Goal: Information Seeking & Learning: Learn about a topic

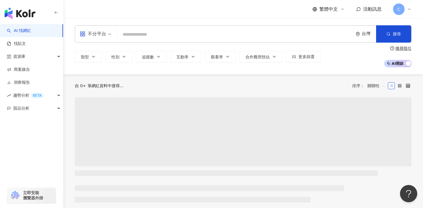
click at [114, 35] on div "不分平台" at bounding box center [95, 34] width 38 height 17
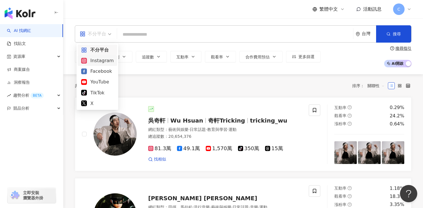
click at [101, 60] on div "Instagram" at bounding box center [97, 60] width 32 height 7
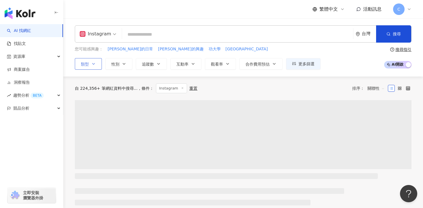
click at [93, 62] on icon "button" at bounding box center [93, 64] width 5 height 5
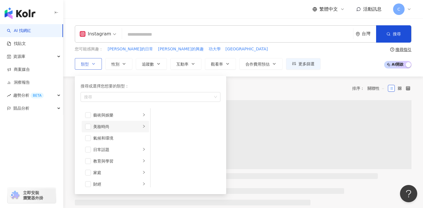
click at [85, 130] on li "美妝時尚" at bounding box center [115, 127] width 67 height 12
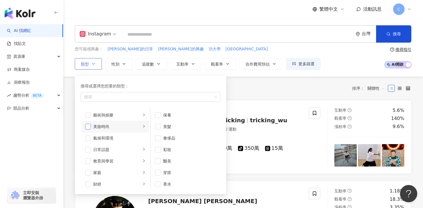
click at [88, 126] on span "button" at bounding box center [88, 127] width 6 height 6
click at [139, 70] on div "Instagram 台灣 搜尋 您可能感興趣： 志祺的日常 志祺的興趣 功大學 台南魚市 類型 搜尋或選擇您想要的類型： 美妝時尚 藝術與娛樂 美妝時尚 氣候…" at bounding box center [242, 47] width 359 height 58
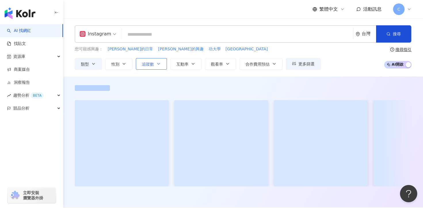
click at [147, 64] on span "追蹤數" at bounding box center [148, 64] width 12 height 5
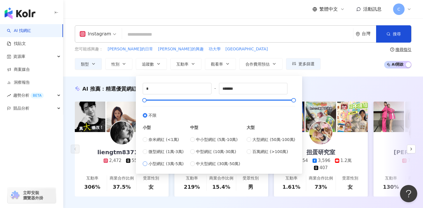
click at [154, 165] on span "小型網紅 (3萬-5萬)" at bounding box center [165, 163] width 35 height 6
type input "*****"
click at [226, 49] on div "您可能感興趣： 志祺的日常 志祺的興趣 功大學 台南魚市" at bounding box center [198, 49] width 246 height 6
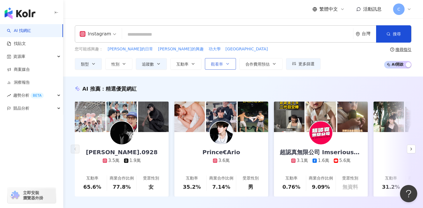
click at [225, 62] on icon "button" at bounding box center [227, 64] width 5 height 5
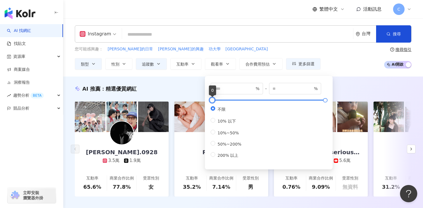
type input "**"
type input "*****"
type input "**"
click at [214, 102] on div at bounding box center [212, 100] width 3 height 3
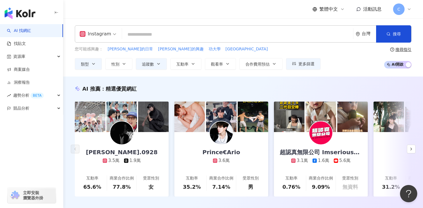
click at [345, 72] on div "Instagram 台灣 搜尋 您可能感興趣： 志祺的日常 志祺的興趣 功大學 台南魚市 類型 性別 追蹤數 互動率 觀看率 合作費用預估 更多篩選 ****…" at bounding box center [242, 47] width 359 height 58
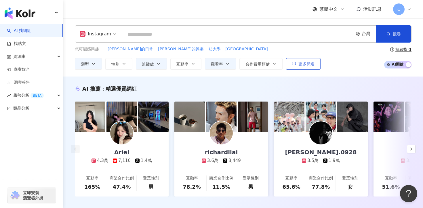
click at [307, 63] on span "更多篩選" at bounding box center [306, 64] width 16 height 5
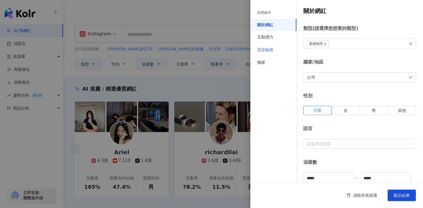
click at [274, 45] on div "受眾輪廓" at bounding box center [273, 50] width 46 height 13
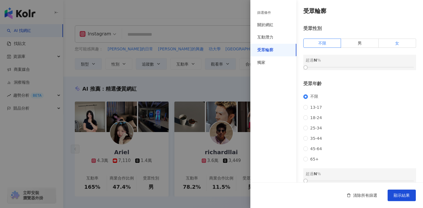
click at [397, 43] on span "女" at bounding box center [397, 43] width 4 height 5
click at [355, 70] on div "女 超過 0 %" at bounding box center [359, 63] width 113 height 16
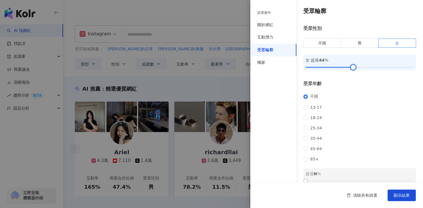
click at [353, 68] on div at bounding box center [359, 67] width 108 height 3
click at [359, 68] on div at bounding box center [359, 67] width 108 height 3
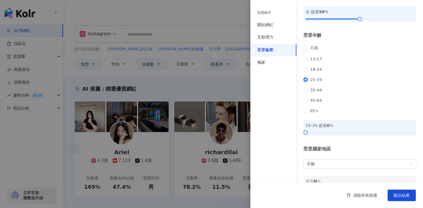
scroll to position [55, 0]
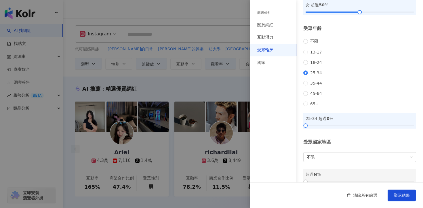
click at [331, 129] on div "25-34 超過 0 %" at bounding box center [359, 121] width 113 height 16
click at [339, 127] on div at bounding box center [359, 125] width 108 height 3
click at [349, 127] on div at bounding box center [359, 125] width 108 height 3
click at [355, 127] on div at bounding box center [359, 125] width 108 height 3
click at [398, 194] on span "顯示結果" at bounding box center [401, 195] width 16 height 5
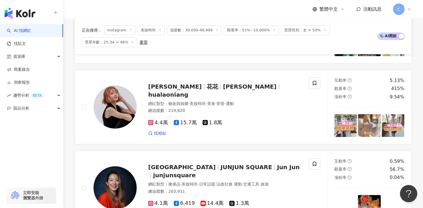
scroll to position [392, 0]
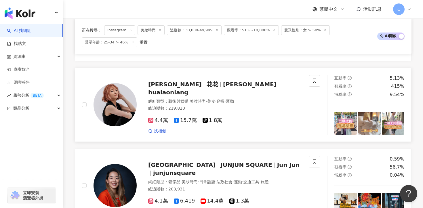
click at [223, 88] on span "張花花Jade" at bounding box center [249, 84] width 53 height 7
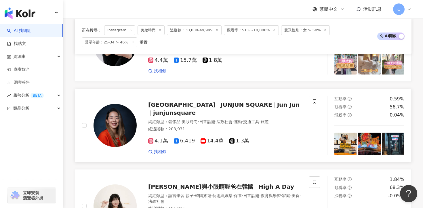
scroll to position [453, 0]
click at [159, 152] on span "找相似" at bounding box center [160, 152] width 12 height 6
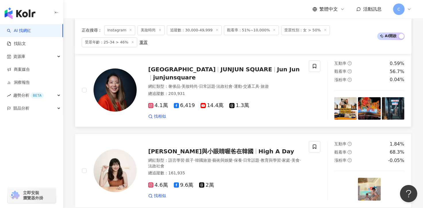
scroll to position [484, 0]
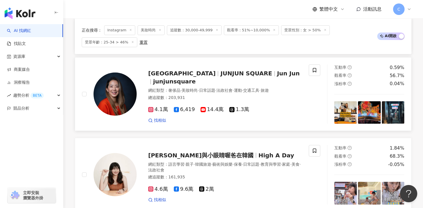
click at [160, 108] on span "4.1萬" at bounding box center [158, 109] width 20 height 6
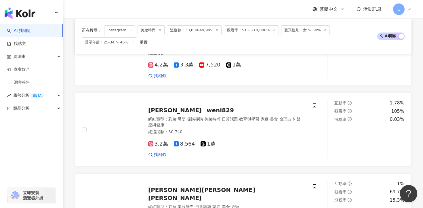
scroll to position [778, 0]
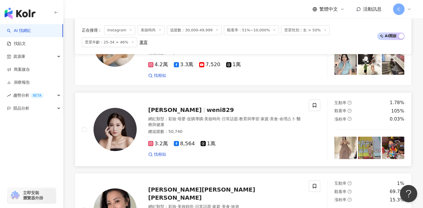
click at [161, 141] on span "3.2萬" at bounding box center [158, 144] width 20 height 6
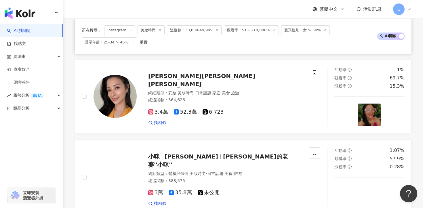
scroll to position [896, 0]
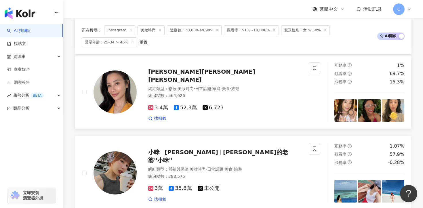
click at [157, 105] on span "3.4萬" at bounding box center [158, 108] width 20 height 6
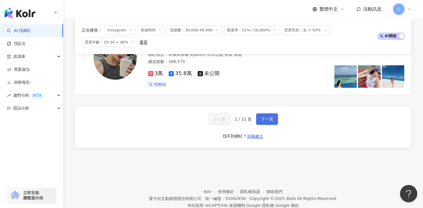
click at [267, 117] on span "下一頁" at bounding box center [267, 119] width 12 height 5
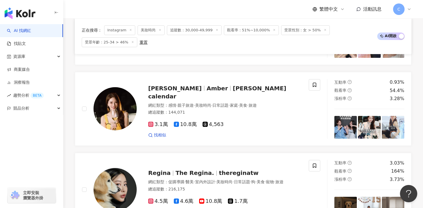
scroll to position [692, 0]
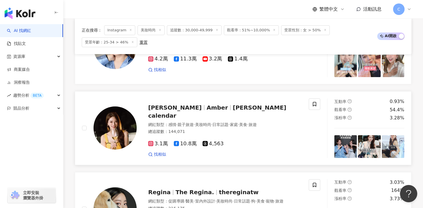
click at [226, 109] on span "王瀅 Amber's calendar" at bounding box center [217, 111] width 138 height 15
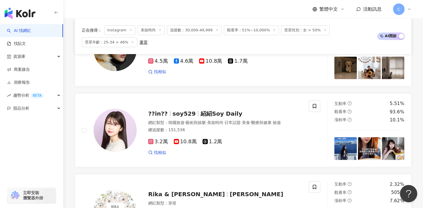
scroll to position [1022, 0]
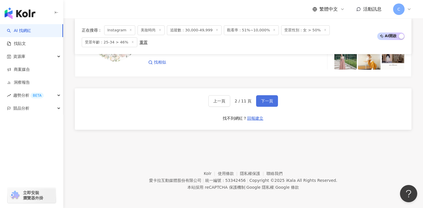
click at [264, 103] on span "下一頁" at bounding box center [267, 101] width 12 height 5
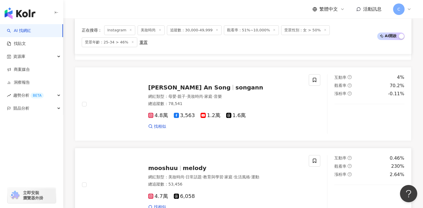
scroll to position [868, 0]
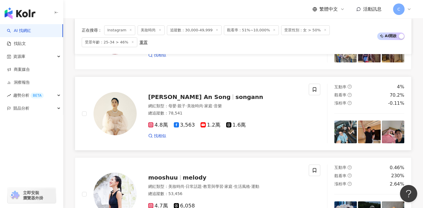
click at [158, 125] on span "4.8萬" at bounding box center [158, 125] width 20 height 6
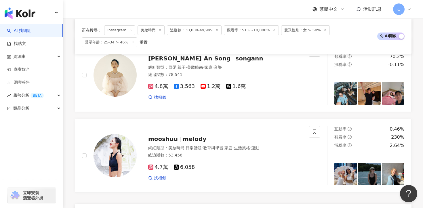
scroll to position [950, 0]
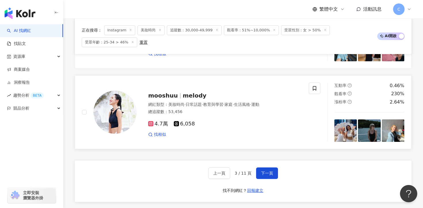
click at [178, 97] on span "mooshuu" at bounding box center [165, 95] width 35 height 7
click at [269, 173] on span "下一頁" at bounding box center [267, 173] width 12 height 5
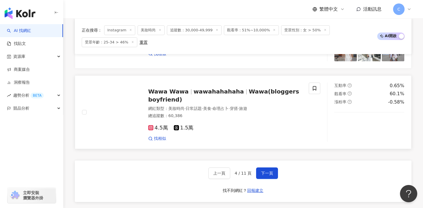
scroll to position [942, 0]
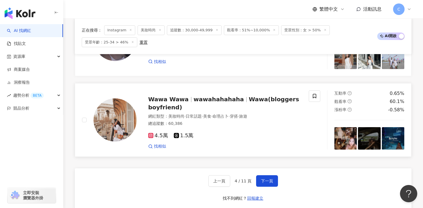
click at [183, 99] on span "Wawa Wawa" at bounding box center [168, 99] width 41 height 7
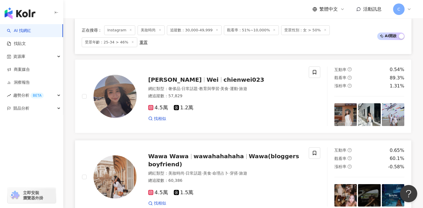
scroll to position [845, 0]
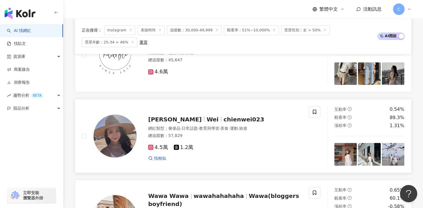
click at [223, 118] on span "chienwei023" at bounding box center [243, 119] width 41 height 7
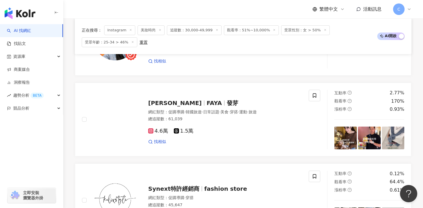
scroll to position [700, 0]
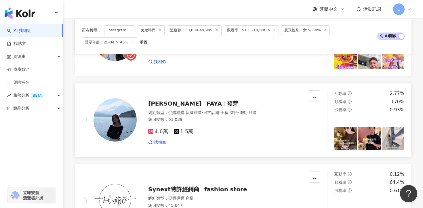
click at [184, 107] on div "Fang Yi Lu FAYA 發芽" at bounding box center [225, 103] width 154 height 8
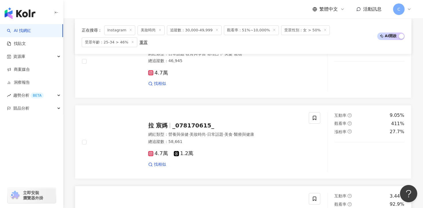
scroll to position [274, 0]
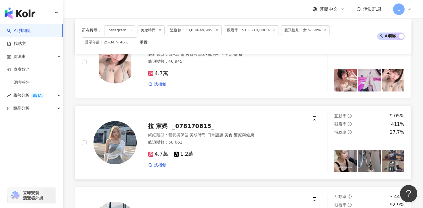
click at [190, 127] on span "_078170615_" at bounding box center [193, 125] width 42 height 7
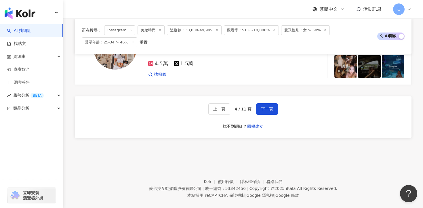
scroll to position [1022, 0]
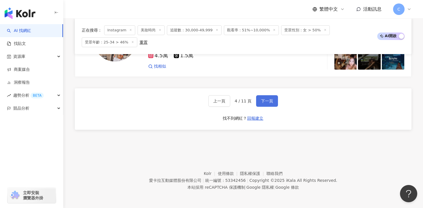
click at [263, 99] on span "下一頁" at bounding box center [267, 101] width 12 height 5
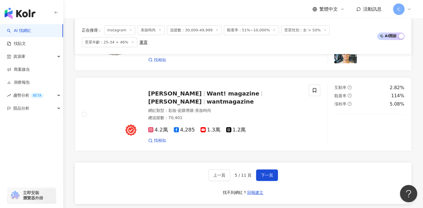
scroll to position [946, 0]
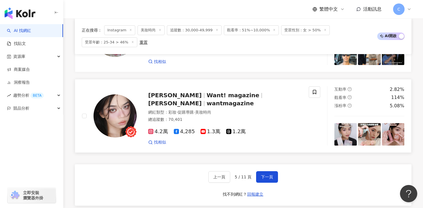
click at [185, 99] on span "Alice Chang" at bounding box center [177, 95] width 58 height 7
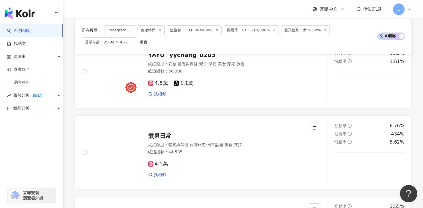
scroll to position [0, 0]
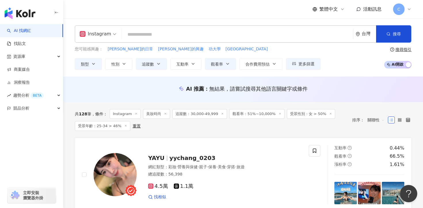
click at [190, 36] on input "search" at bounding box center [237, 34] width 226 height 11
paste input "**********"
type input "**********"
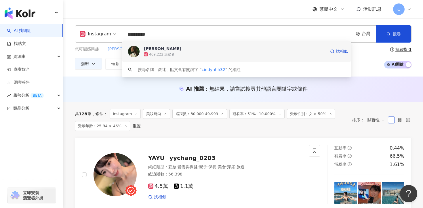
click at [187, 55] on div "469,222 追蹤者" at bounding box center [235, 54] width 182 height 6
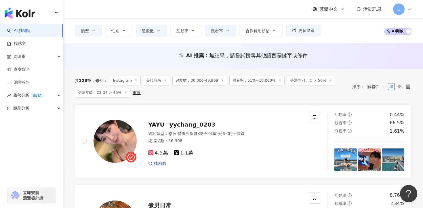
scroll to position [34, 0]
click at [199, 124] on span "yychang_0203" at bounding box center [192, 124] width 46 height 7
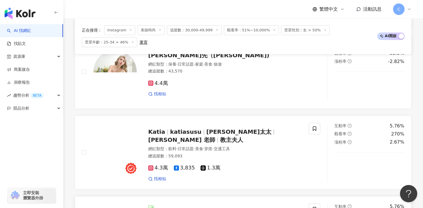
scroll to position [587, 0]
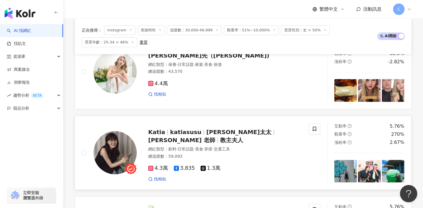
click at [220, 137] on span "Katia 老師" at bounding box center [184, 140] width 72 height 7
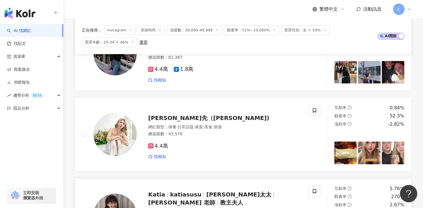
scroll to position [515, 0]
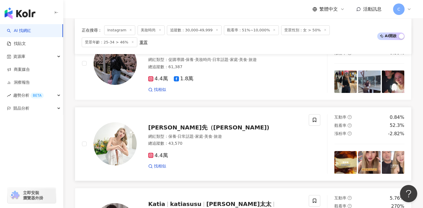
click at [158, 155] on span "4.4萬" at bounding box center [158, 155] width 20 height 6
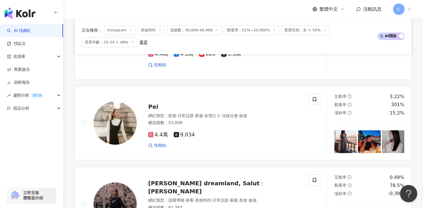
scroll to position [363, 0]
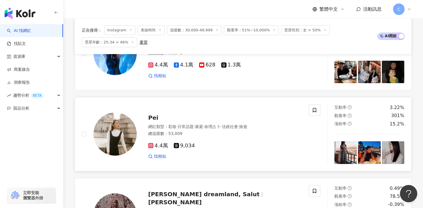
click at [154, 115] on span "Pei" at bounding box center [153, 117] width 10 height 7
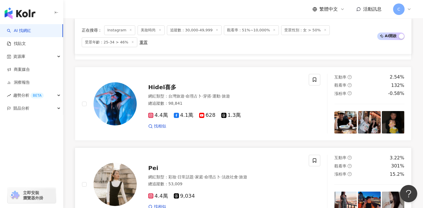
scroll to position [308, 0]
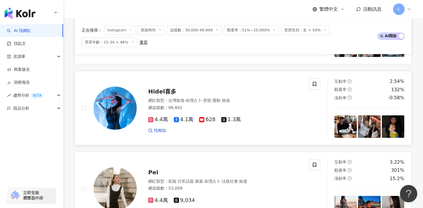
click at [159, 91] on span "Hidel喜多" at bounding box center [162, 91] width 28 height 7
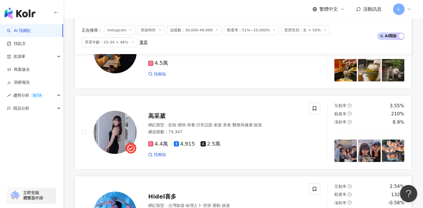
scroll to position [194, 0]
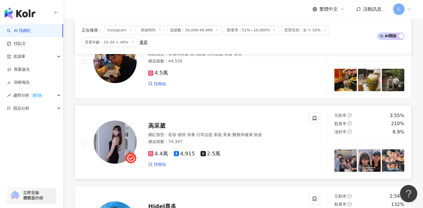
click at [158, 125] on span "高采葳" at bounding box center [156, 125] width 17 height 7
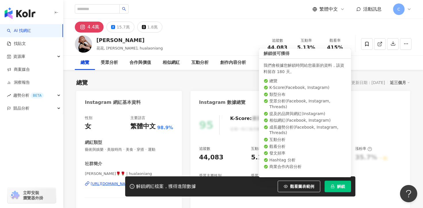
click at [339, 183] on button "解鎖" at bounding box center [337, 187] width 26 height 12
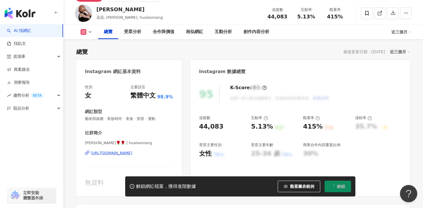
scroll to position [39, 0]
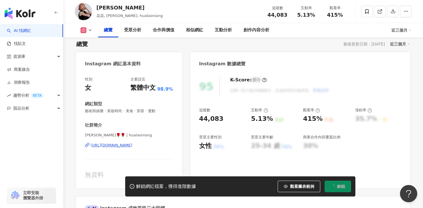
click at [128, 145] on div "https://www.instagram.com/hualaoniang/" at bounding box center [112, 145] width 42 height 5
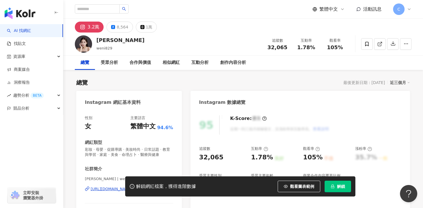
scroll to position [53, 0]
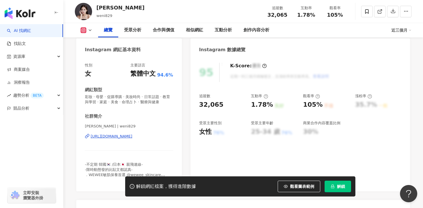
click at [131, 135] on div "https://www.instagram.com/weni829/" at bounding box center [112, 136] width 42 height 5
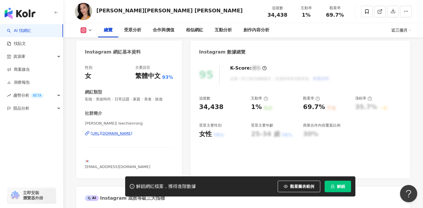
scroll to position [74, 0]
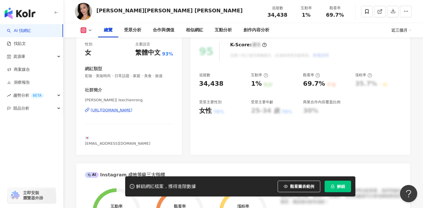
click at [130, 110] on div "https://www.instagram.com/leechienrong/" at bounding box center [112, 110] width 42 height 5
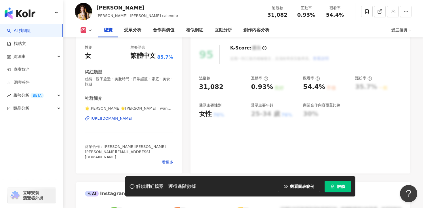
scroll to position [89, 0]
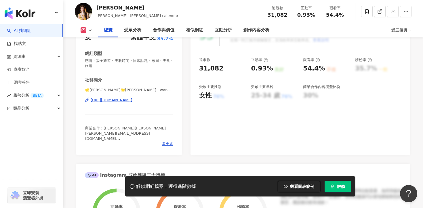
click at [132, 100] on div "https://www.instagram.com/wang_amber/" at bounding box center [112, 99] width 42 height 5
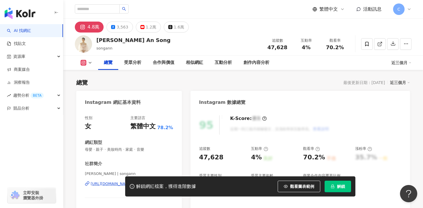
scroll to position [32, 0]
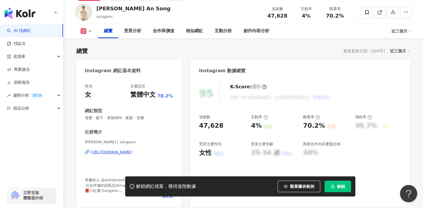
click at [145, 149] on div "[PERSON_NAME] An Song | songann [URL][DOMAIN_NAME]" at bounding box center [129, 156] width 88 height 34
click at [132, 152] on div "[URL][DOMAIN_NAME]" at bounding box center [112, 152] width 42 height 5
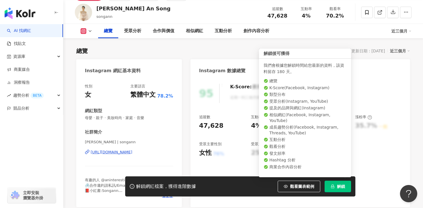
click at [337, 184] on span "解鎖" at bounding box center [341, 186] width 8 height 5
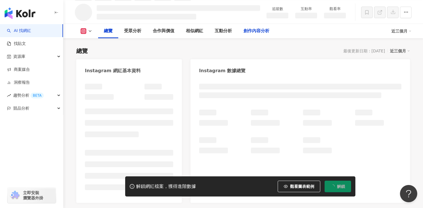
scroll to position [38, 0]
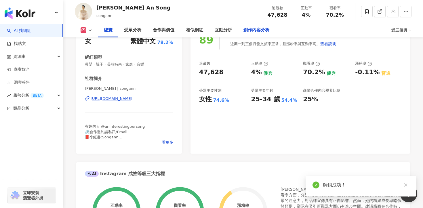
scroll to position [88, 0]
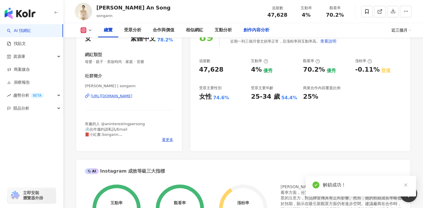
click at [250, 28] on div "創作內容分析" at bounding box center [256, 30] width 26 height 7
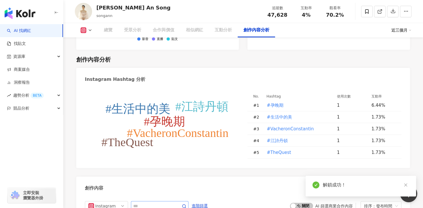
click at [158, 201] on span at bounding box center [160, 206] width 58 height 10
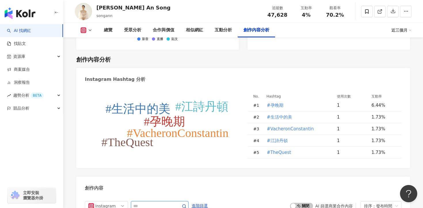
click at [158, 202] on input "text" at bounding box center [153, 205] width 40 height 7
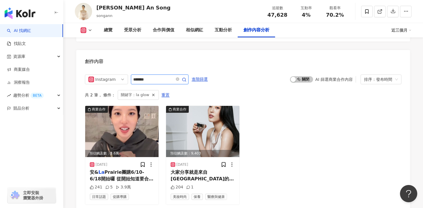
click at [138, 76] on input "*******" at bounding box center [153, 79] width 40 height 7
type input "******"
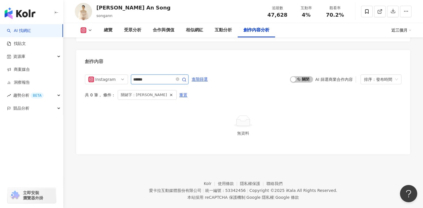
scroll to position [1753, 0]
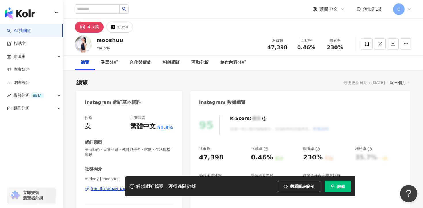
click at [340, 192] on div "解鎖網紅檔案，獲得進階數據 觀看圖表範例 解鎖" at bounding box center [240, 186] width 230 height 20
click at [340, 188] on span "解鎖" at bounding box center [341, 186] width 8 height 5
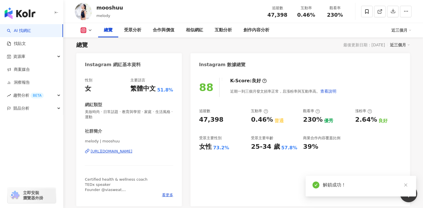
scroll to position [145, 0]
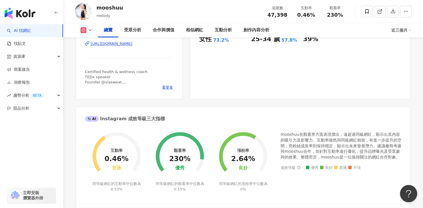
click at [132, 44] on div "[URL][DOMAIN_NAME]" at bounding box center [112, 43] width 42 height 5
click at [262, 30] on div "創作內容分析" at bounding box center [256, 30] width 26 height 7
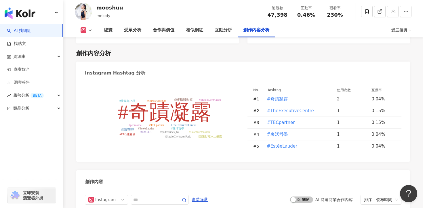
scroll to position [1680, 0]
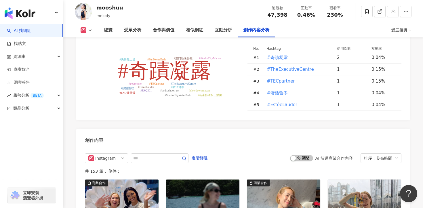
click at [166, 155] on input "text" at bounding box center [153, 158] width 40 height 7
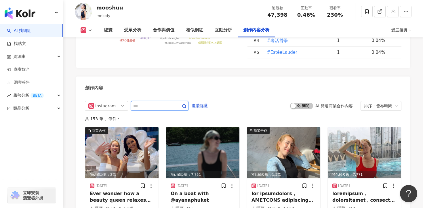
scroll to position [1744, 0]
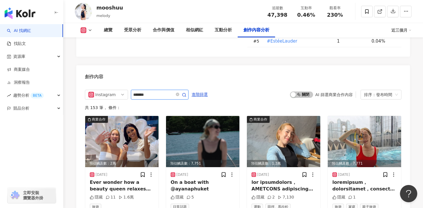
type input "*******"
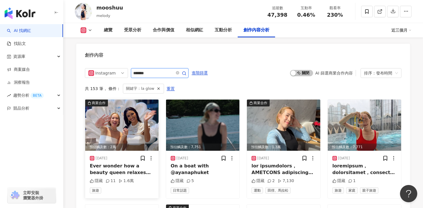
scroll to position [1763, 0]
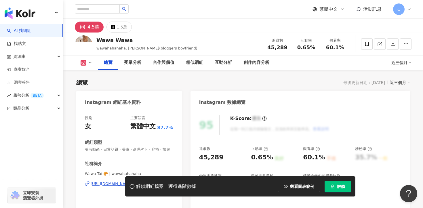
scroll to position [35, 0]
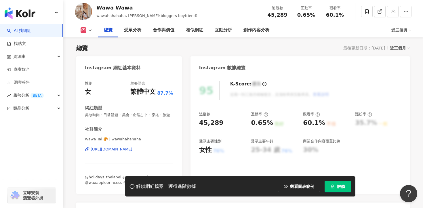
click at [132, 150] on div "https://www.instagram.com/wawahahahaha/" at bounding box center [112, 149] width 42 height 5
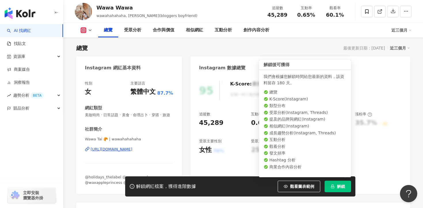
click at [340, 184] on span "解鎖" at bounding box center [341, 186] width 8 height 5
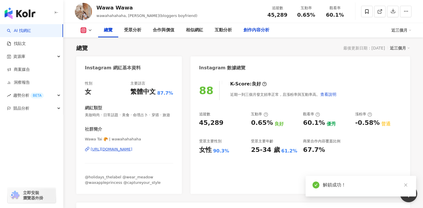
click at [261, 28] on div "創作內容分析" at bounding box center [256, 30] width 26 height 7
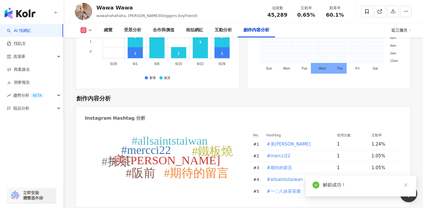
scroll to position [1664, 0]
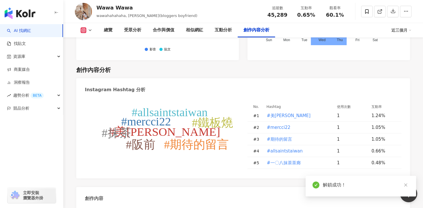
click at [168, 187] on div "創作內容" at bounding box center [243, 196] width 334 height 19
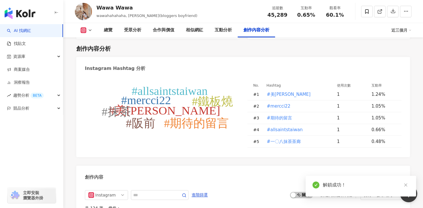
scroll to position [1693, 0]
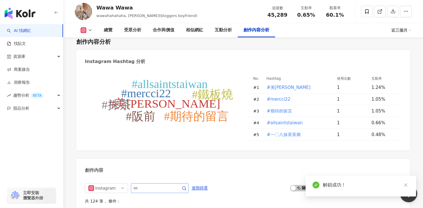
click at [162, 183] on span at bounding box center [160, 188] width 58 height 10
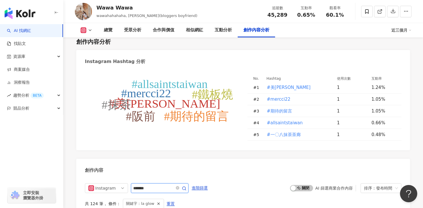
scroll to position [1762, 0]
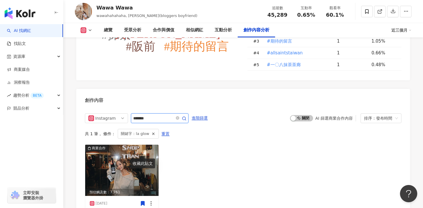
click at [138, 115] on input "*******" at bounding box center [153, 118] width 40 height 7
type input "******"
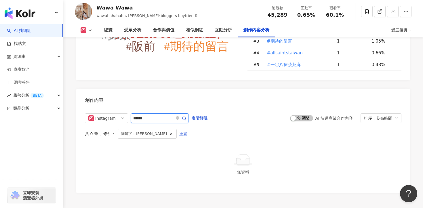
scroll to position [1760, 0]
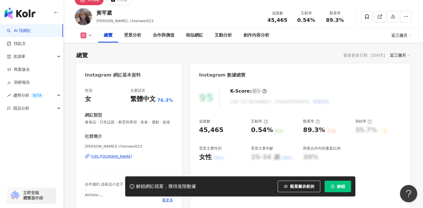
scroll to position [28, 0]
click at [337, 188] on span "解鎖" at bounding box center [341, 186] width 8 height 5
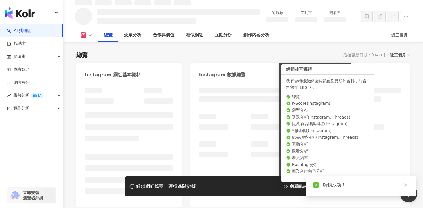
scroll to position [34, 0]
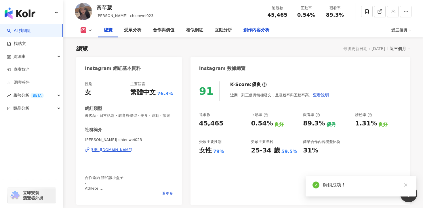
click at [255, 31] on div "創作內容分析" at bounding box center [256, 30] width 26 height 7
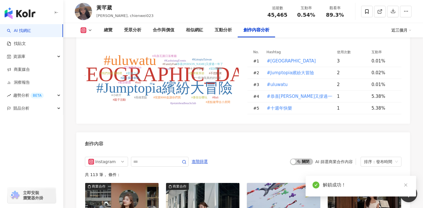
click at [162, 118] on div "#bali #Jumptopia繽紛大冒險 #uluwatu #恭喜楊震又撐過一年了 #十週年快樂 #旗津風箏節 #一些片段真的好好笑 #亞洲最頂club #…" at bounding box center [243, 82] width 334 height 81
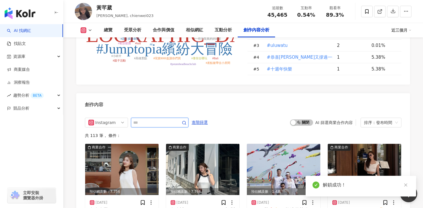
click at [162, 122] on input "text" at bounding box center [153, 122] width 40 height 7
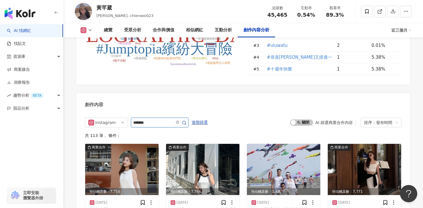
type input "*******"
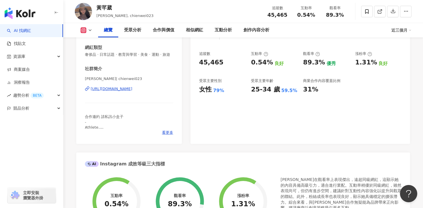
scroll to position [111, 0]
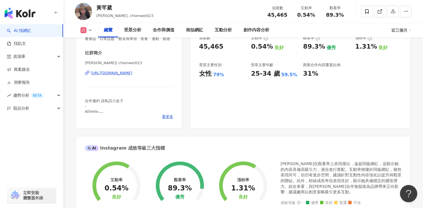
click at [132, 75] on div "https://www.instagram.com/chienwei023/" at bounding box center [112, 72] width 42 height 5
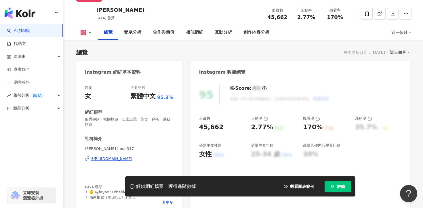
scroll to position [63, 0]
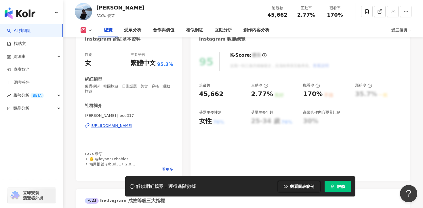
click at [132, 127] on div "[URL][DOMAIN_NAME]" at bounding box center [112, 125] width 42 height 5
click at [338, 185] on span "解鎖" at bounding box center [341, 186] width 8 height 5
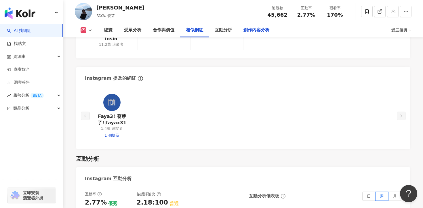
click at [253, 26] on div "創作內容分析" at bounding box center [255, 30] width 37 height 14
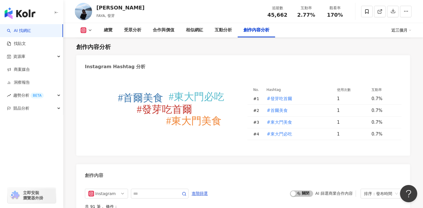
scroll to position [1742, 0]
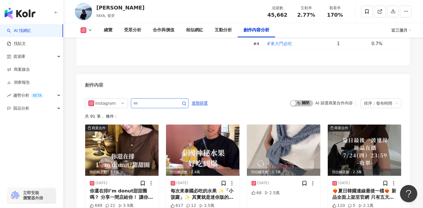
click at [156, 104] on input "text" at bounding box center [153, 103] width 40 height 7
type input "*******"
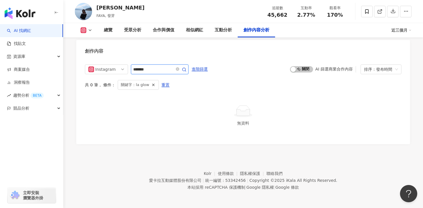
scroll to position [1776, 0]
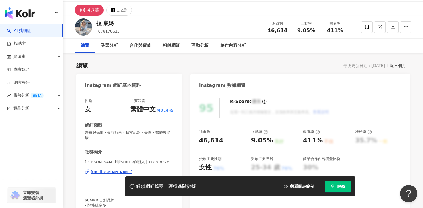
scroll to position [51, 0]
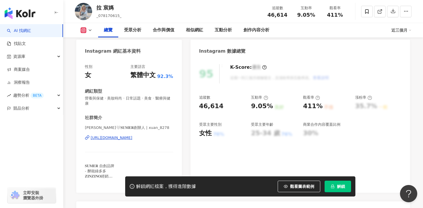
click at [132, 135] on div "[URL][DOMAIN_NAME]" at bounding box center [112, 137] width 42 height 5
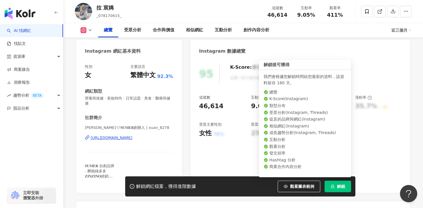
click at [341, 187] on span "解鎖" at bounding box center [341, 186] width 8 height 5
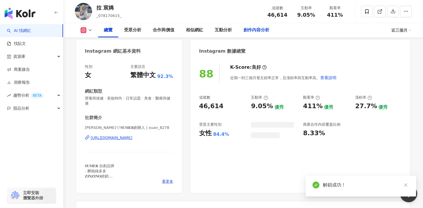
click at [254, 34] on div "創作內容分析" at bounding box center [255, 30] width 37 height 14
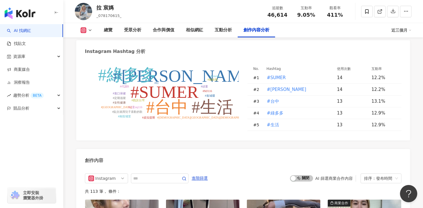
scroll to position [1726, 0]
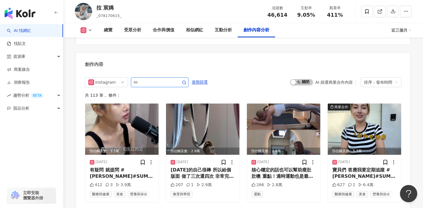
click at [167, 79] on input "text" at bounding box center [153, 82] width 40 height 7
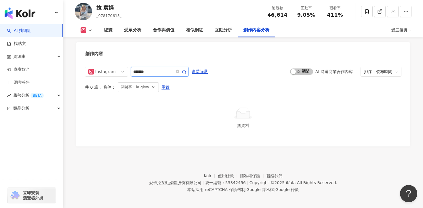
scroll to position [1734, 0]
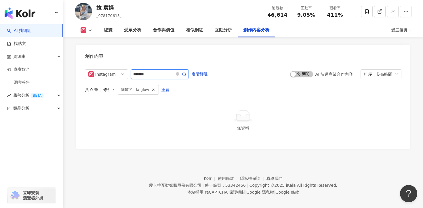
click at [156, 71] on input "*******" at bounding box center [153, 74] width 40 height 7
type input "******"
click at [158, 71] on input "******" at bounding box center [153, 74] width 40 height 7
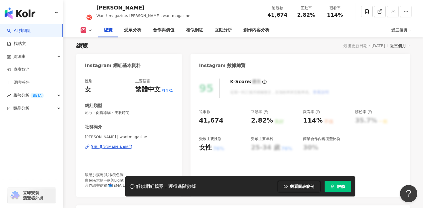
scroll to position [57, 0]
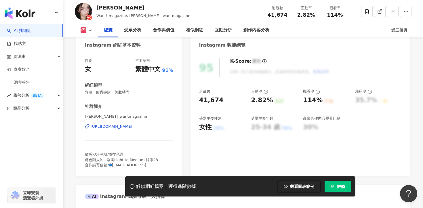
click at [132, 128] on div "https://www.instagram.com/wantmagazine/" at bounding box center [112, 126] width 42 height 5
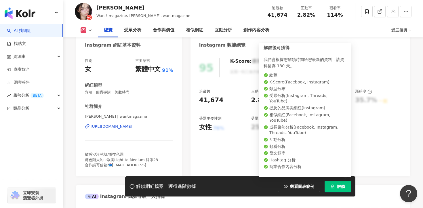
click at [341, 186] on span "解鎖" at bounding box center [341, 186] width 8 height 5
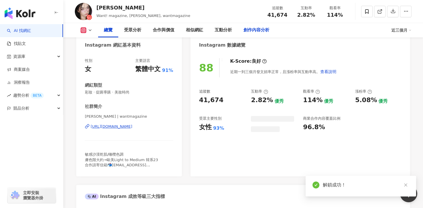
click at [265, 30] on div "創作內容分析" at bounding box center [256, 30] width 26 height 7
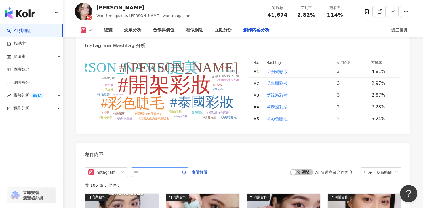
scroll to position [1704, 0]
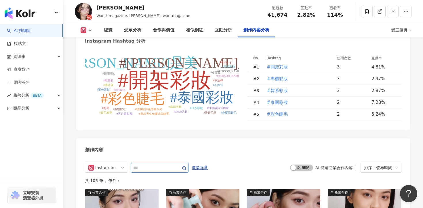
click at [156, 164] on input "text" at bounding box center [153, 167] width 40 height 7
type input "**********"
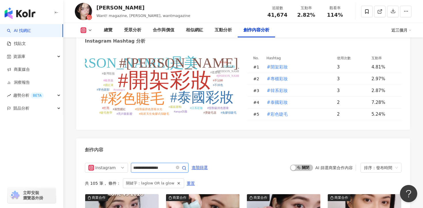
scroll to position [1787, 0]
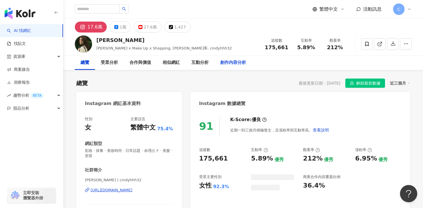
click at [226, 66] on div "創作內容分析" at bounding box center [232, 62] width 37 height 14
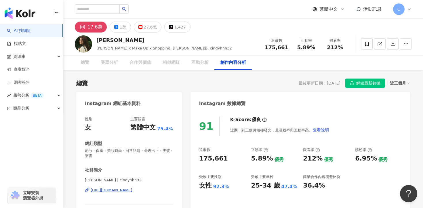
click at [232, 61] on div "創作內容分析" at bounding box center [233, 62] width 26 height 7
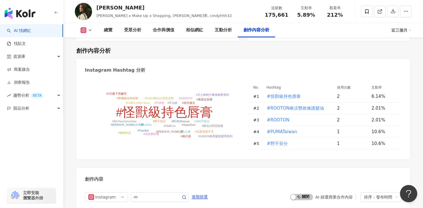
scroll to position [1672, 0]
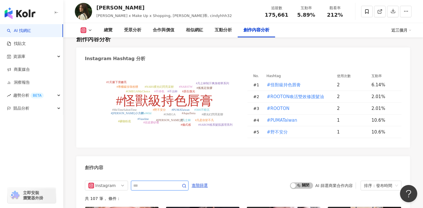
click at [164, 182] on input "text" at bounding box center [153, 185] width 40 height 7
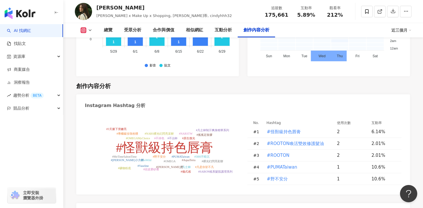
scroll to position [1753, 0]
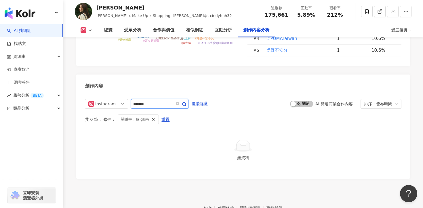
click at [138, 100] on input "*******" at bounding box center [153, 103] width 40 height 7
type input "******"
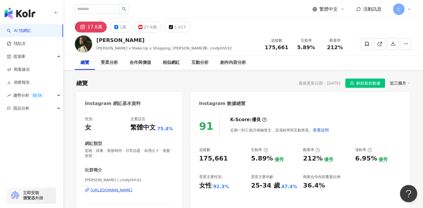
click at [132, 188] on div "https://www.instagram.com/cindyhhh32/" at bounding box center [112, 189] width 42 height 5
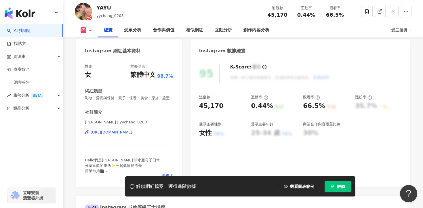
scroll to position [62, 0]
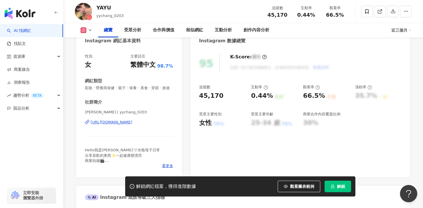
click at [132, 123] on div "[URL][DOMAIN_NAME]" at bounding box center [112, 122] width 42 height 5
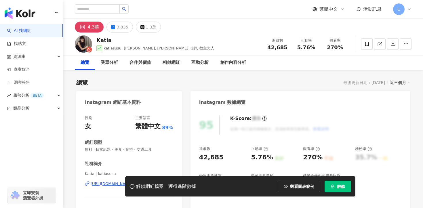
click at [341, 187] on span "解鎖" at bounding box center [341, 186] width 8 height 5
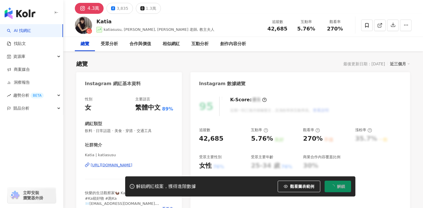
scroll to position [21, 0]
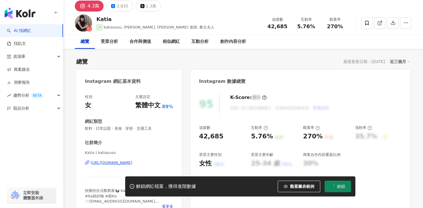
click at [134, 165] on div "Katia | katiasusu https://www.instagram.com/katiasusu/" at bounding box center [129, 167] width 88 height 34
click at [132, 162] on div "https://www.instagram.com/katiasusu/" at bounding box center [112, 162] width 42 height 5
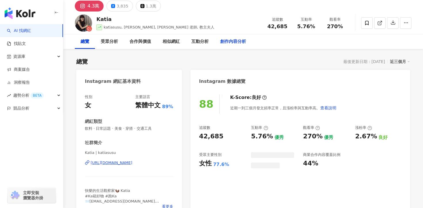
click at [231, 41] on div "創作內容分析" at bounding box center [233, 41] width 26 height 7
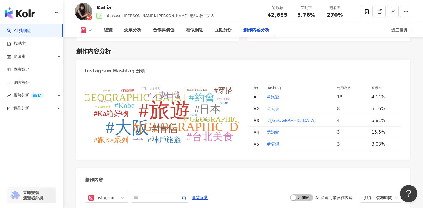
scroll to position [1670, 0]
click at [169, 194] on input "text" at bounding box center [153, 197] width 40 height 7
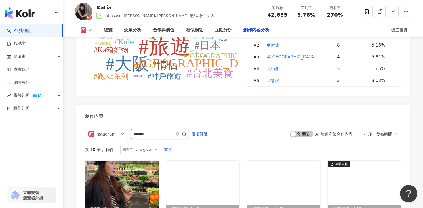
scroll to position [1663, 0]
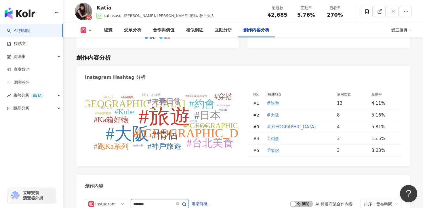
click at [139, 200] on input "*******" at bounding box center [153, 203] width 40 height 7
type input "******"
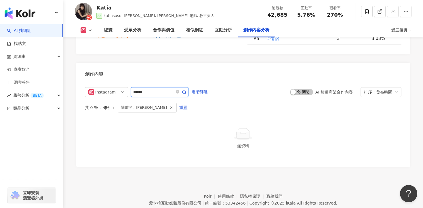
scroll to position [1772, 0]
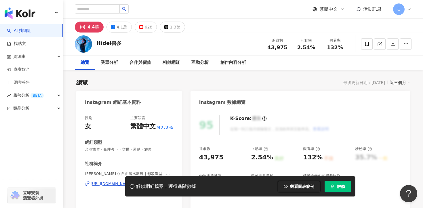
scroll to position [77, 0]
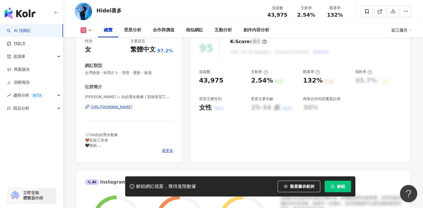
click at [132, 105] on div "https://www.instagram.com/_hidel_/" at bounding box center [112, 106] width 42 height 5
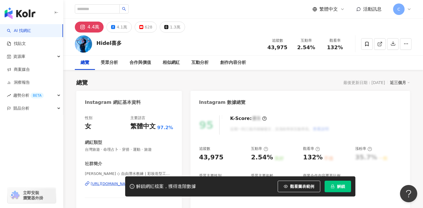
click at [339, 185] on span "解鎖" at bounding box center [341, 186] width 8 height 5
click at [225, 62] on div "創作內容分析" at bounding box center [233, 62] width 26 height 7
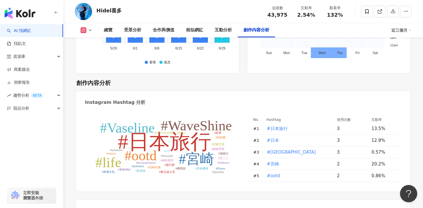
scroll to position [1714, 0]
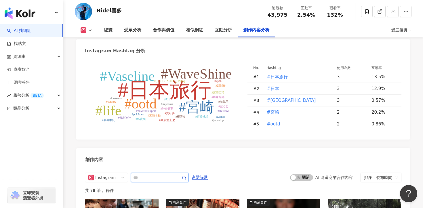
click at [158, 174] on input "text" at bounding box center [153, 177] width 40 height 7
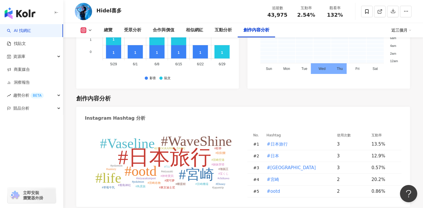
type input "**********"
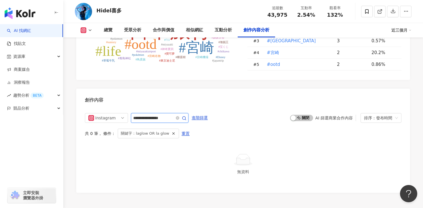
scroll to position [1770, 0]
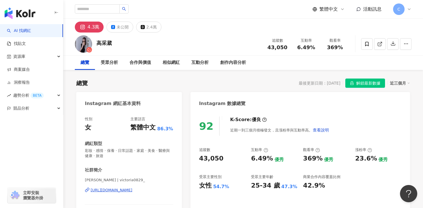
click at [132, 188] on div "[URL][DOMAIN_NAME]" at bounding box center [112, 189] width 42 height 5
click at [232, 69] on div "創作內容分析" at bounding box center [232, 62] width 37 height 14
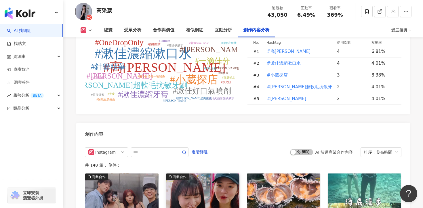
scroll to position [1703, 0]
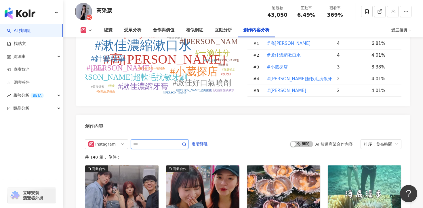
click at [173, 141] on input "text" at bounding box center [153, 144] width 40 height 7
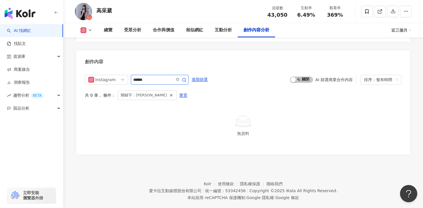
scroll to position [1765, 0]
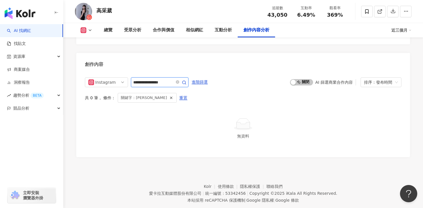
type input "**********"
